Goal: Task Accomplishment & Management: Manage account settings

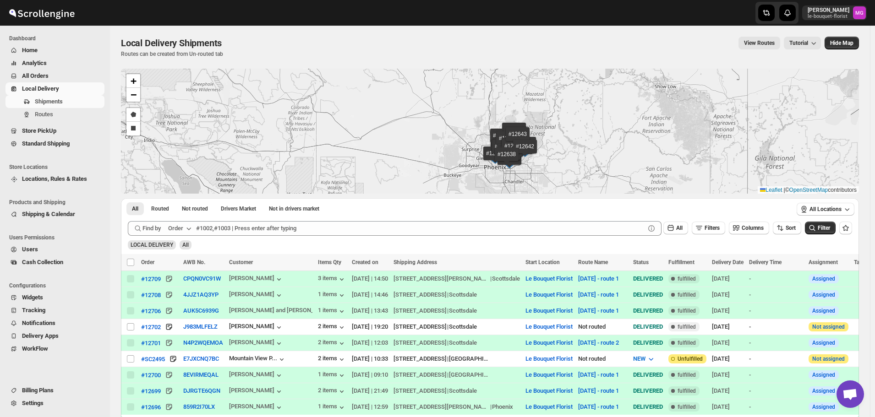
scroll to position [585, 0]
click at [53, 216] on span "Shipping & Calendar" at bounding box center [48, 214] width 53 height 7
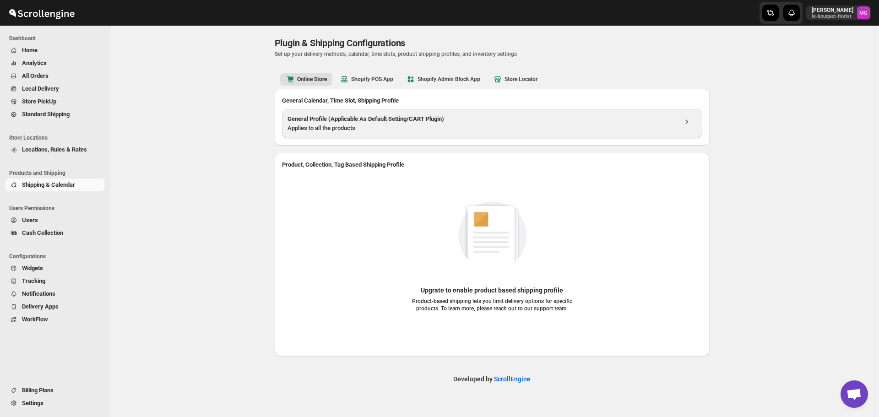
click at [356, 119] on h3 "General Profile (Applicable As Default Setting/CART Plugin)" at bounding box center [482, 118] width 389 height 9
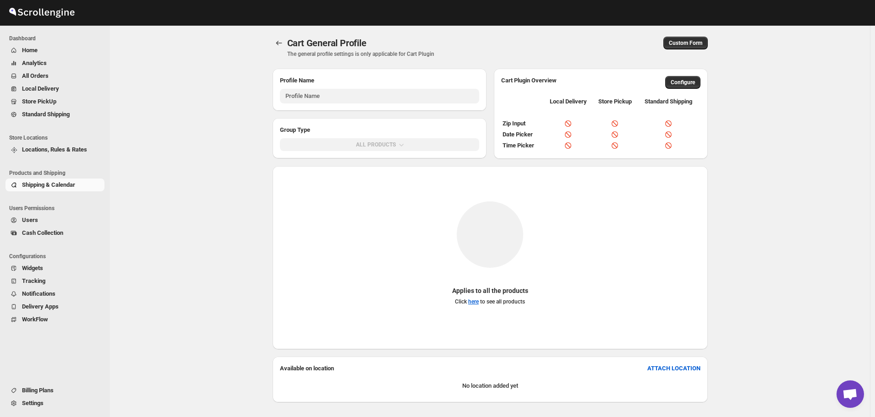
type input "General Profile (Applicable As Default Setting/CART Plugin)"
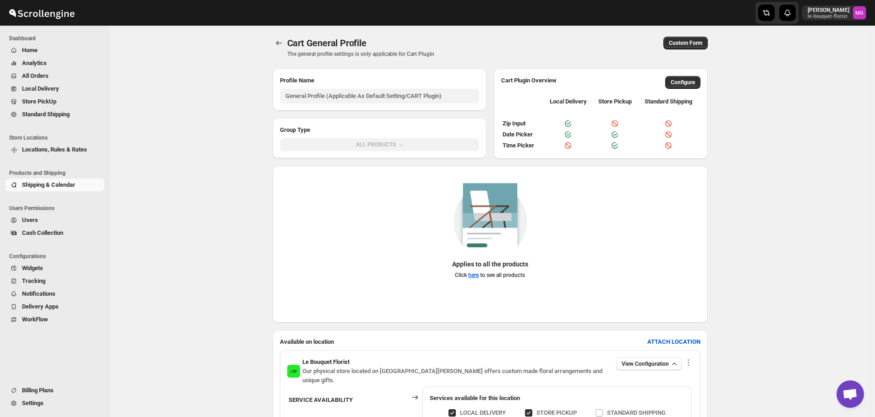
scroll to position [149, 0]
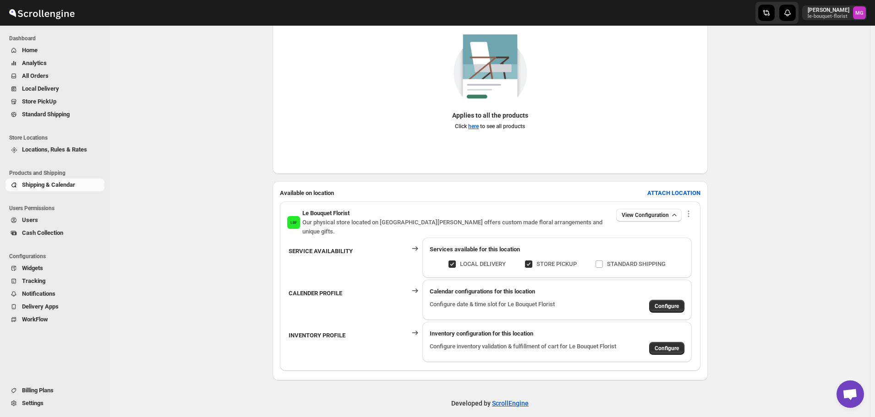
click at [674, 305] on div "Calendar configurations for this location Configure date & time slot for Le Bou…" at bounding box center [556, 300] width 269 height 40
click at [675, 300] on button "Configure" at bounding box center [666, 306] width 35 height 13
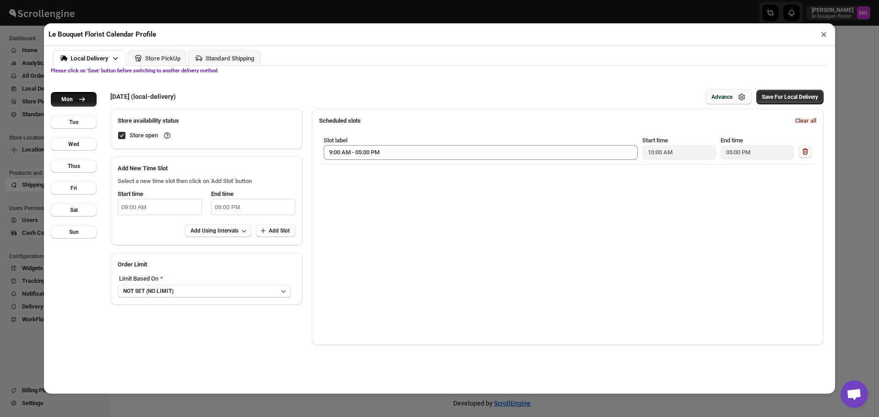
click at [729, 95] on div "Advance" at bounding box center [722, 96] width 21 height 7
select select "DAY"
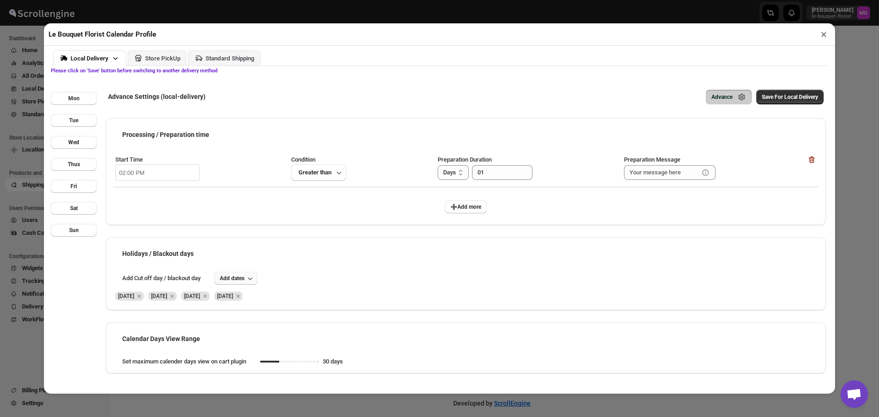
click at [253, 277] on icon "button" at bounding box center [249, 278] width 9 height 9
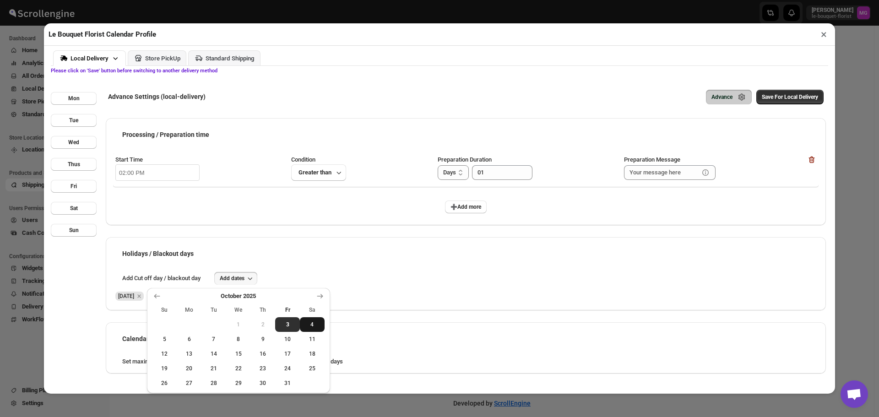
click at [310, 331] on button "4" at bounding box center [312, 324] width 25 height 15
click at [776, 97] on span "Save For Local Delivery" at bounding box center [790, 96] width 56 height 7
click at [151, 59] on div "Store PickUp" at bounding box center [162, 58] width 35 height 7
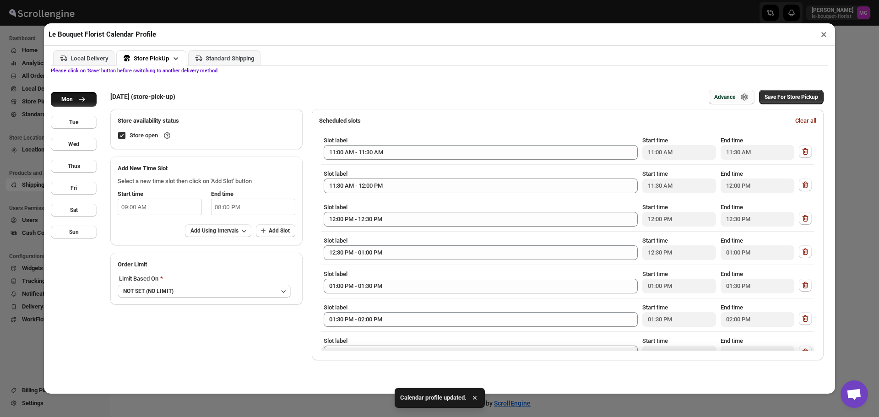
click at [740, 96] on icon "button" at bounding box center [744, 96] width 9 height 9
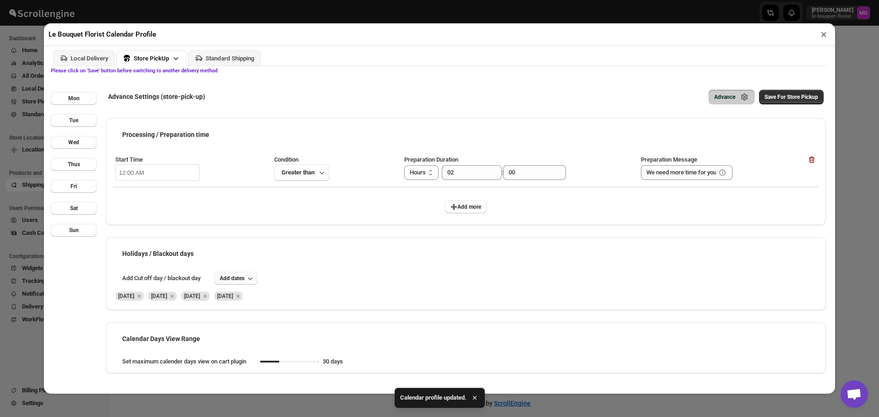
click at [226, 273] on button "Add dates" at bounding box center [235, 278] width 43 height 13
click at [291, 325] on span "3" at bounding box center [287, 324] width 17 height 7
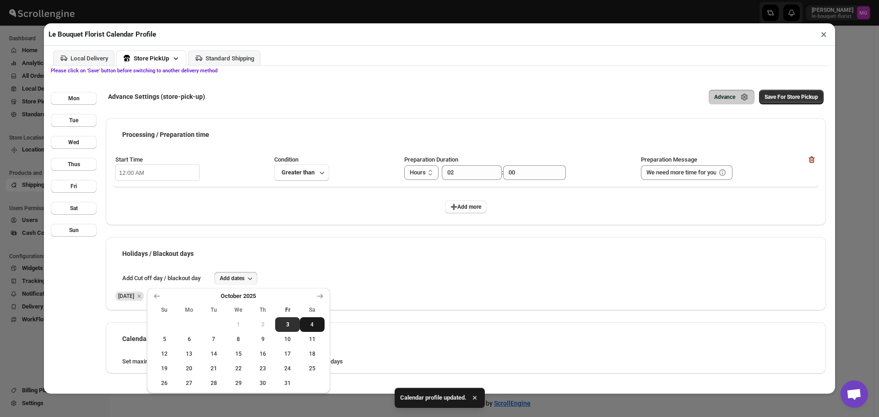
click at [317, 325] on span "4" at bounding box center [312, 324] width 17 height 7
click at [275, 296] on icon "Remove Fri Oct 03 2025" at bounding box center [271, 296] width 8 height 8
click at [785, 97] on span "Save For Store Pickup" at bounding box center [792, 96] width 54 height 7
click at [819, 37] on button "×" at bounding box center [823, 34] width 13 height 13
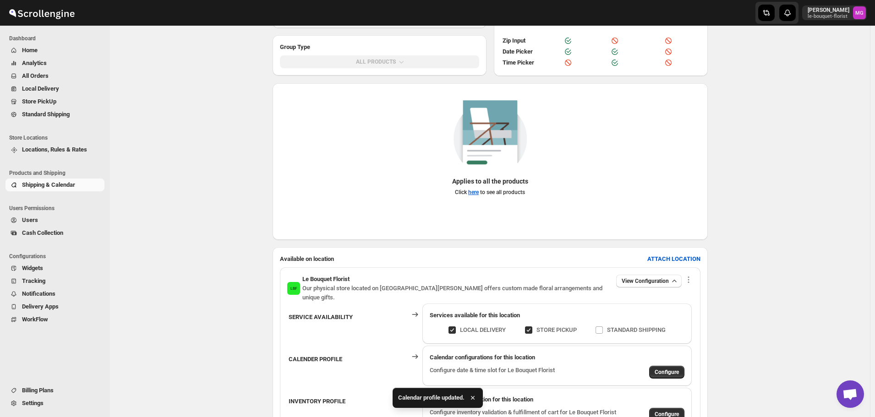
scroll to position [0, 0]
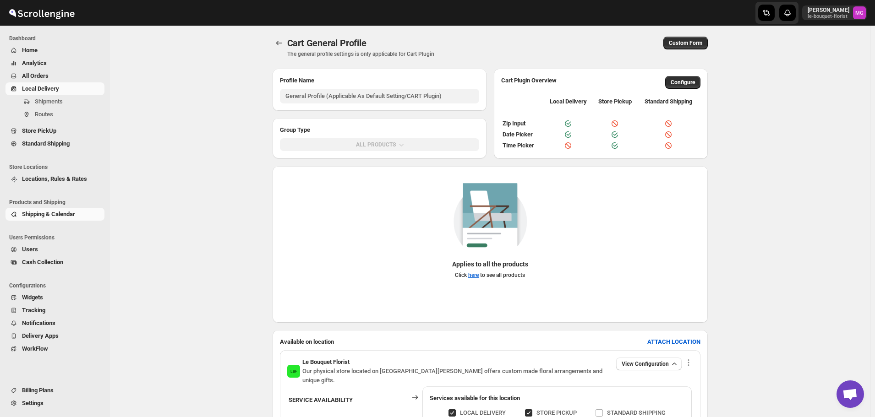
click at [75, 90] on span "Local Delivery" at bounding box center [62, 88] width 81 height 9
